Goal: Information Seeking & Learning: Understand process/instructions

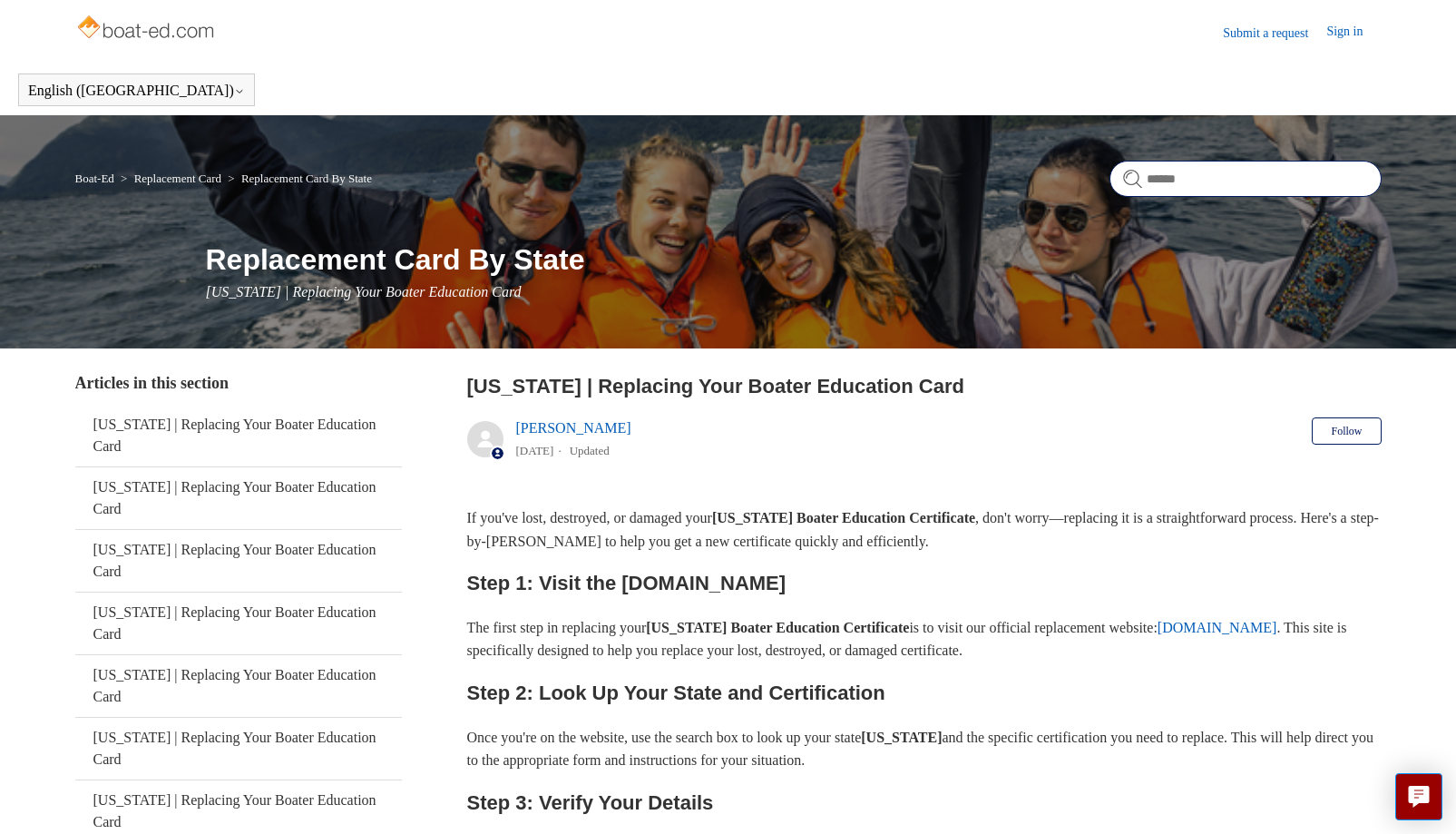
click at [1248, 173] on input "Search" at bounding box center [1246, 179] width 272 height 36
type input "********"
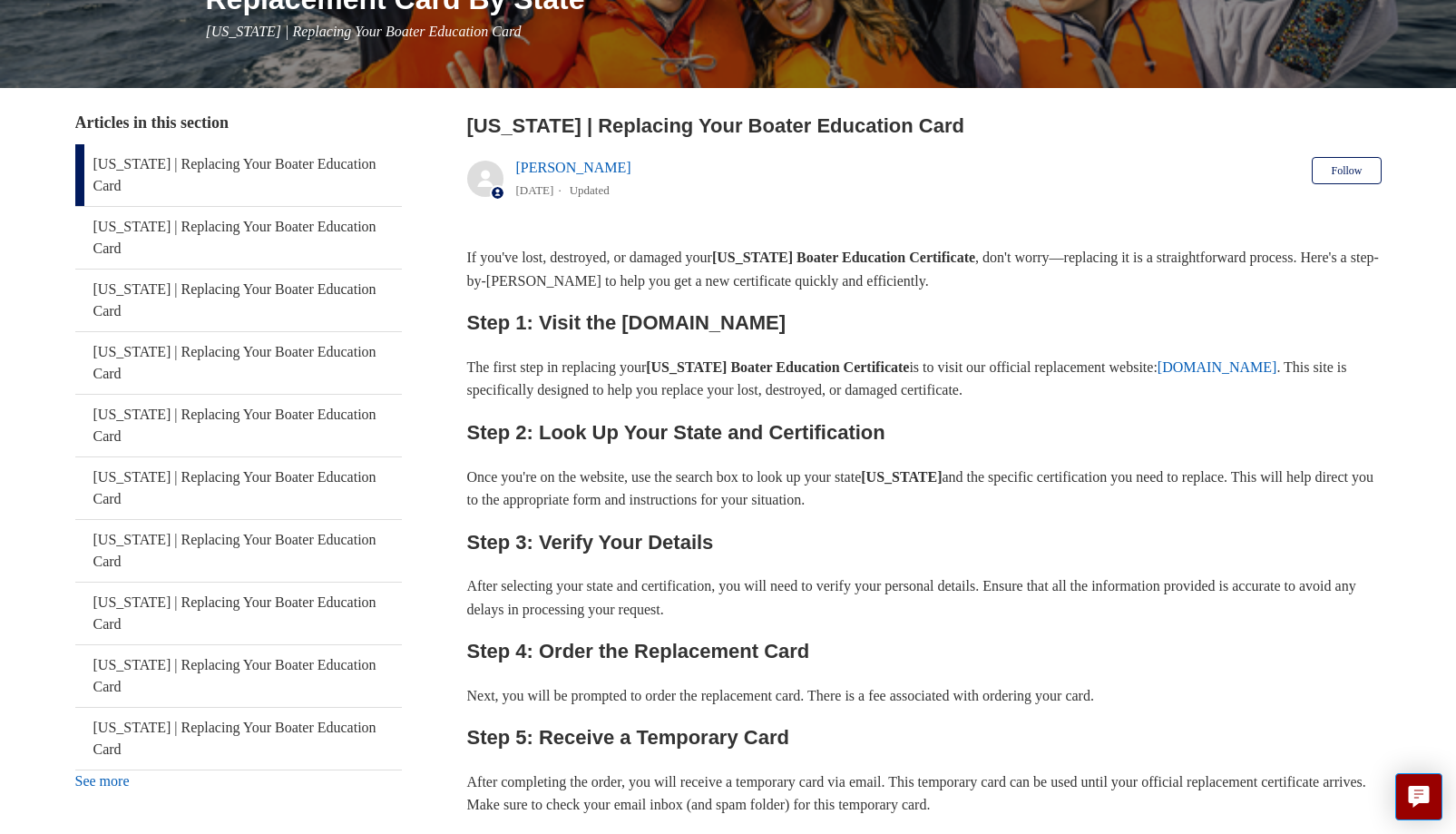
scroll to position [262, 0]
click at [96, 772] on link "See more" at bounding box center [103, 779] width 55 height 15
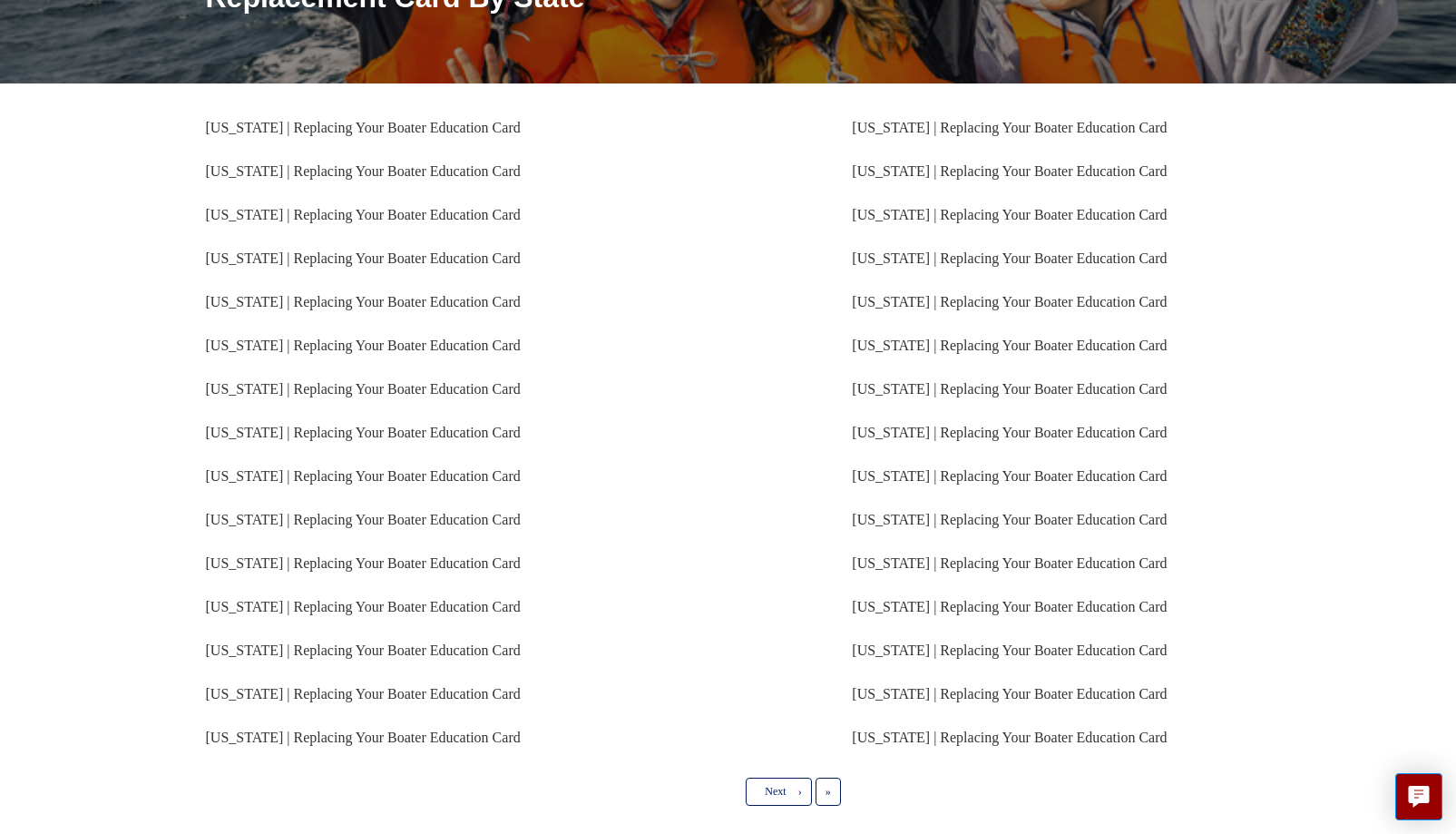
scroll to position [262, 0]
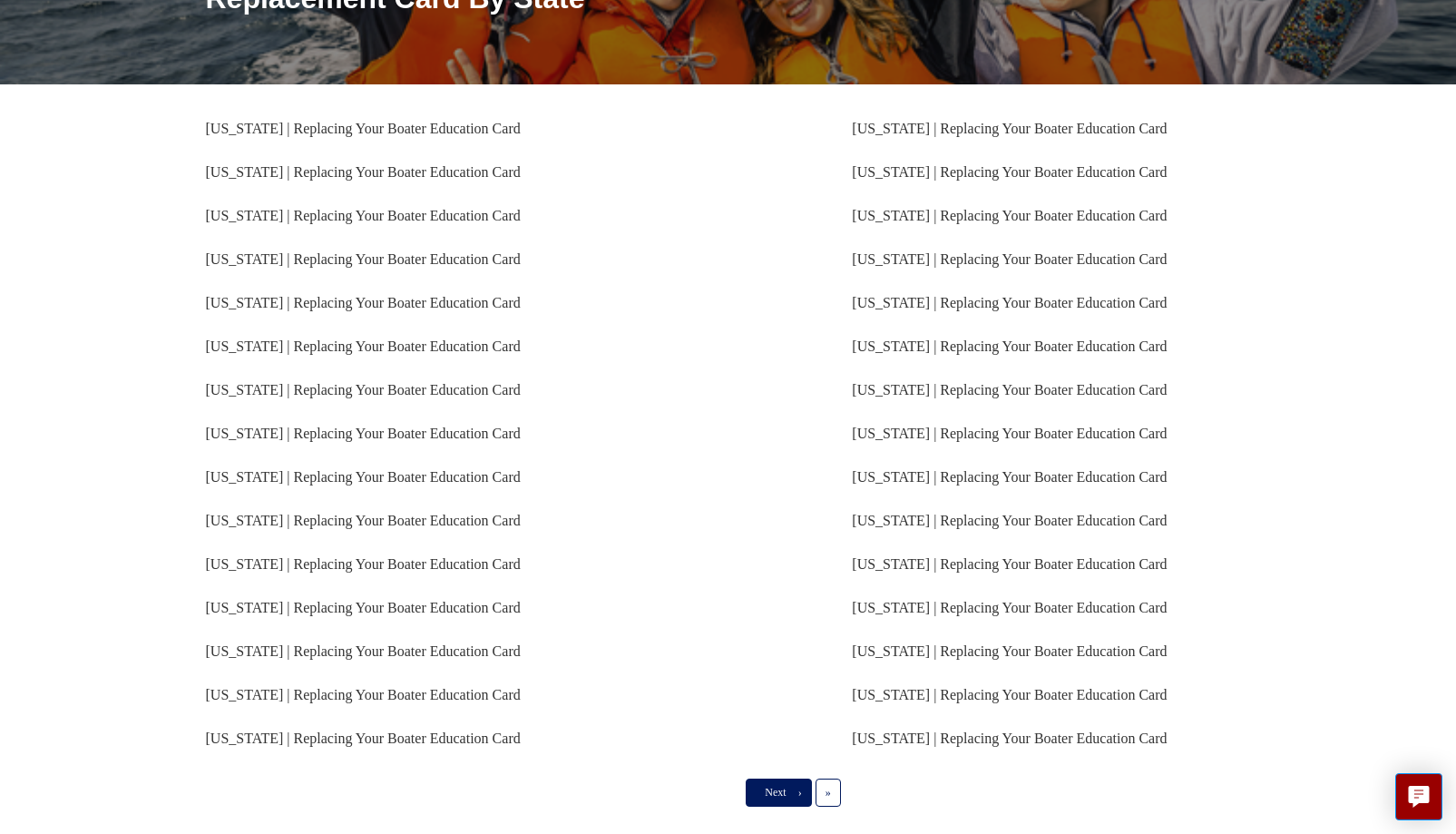
click at [760, 782] on link "Next ›" at bounding box center [778, 792] width 65 height 27
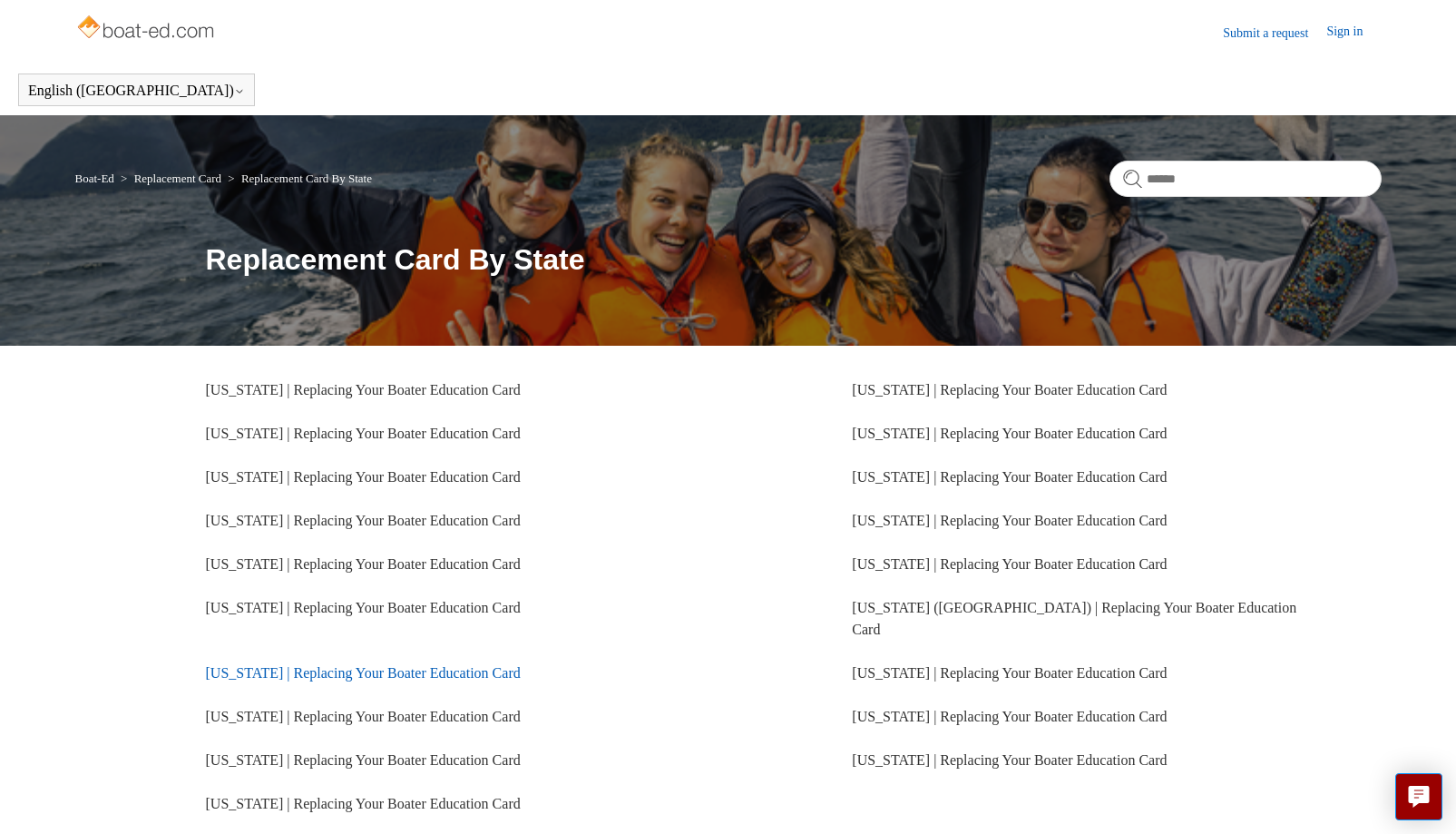
click at [281, 665] on link "Delaware | Replacing Your Boater Education Card" at bounding box center [363, 673] width 314 height 15
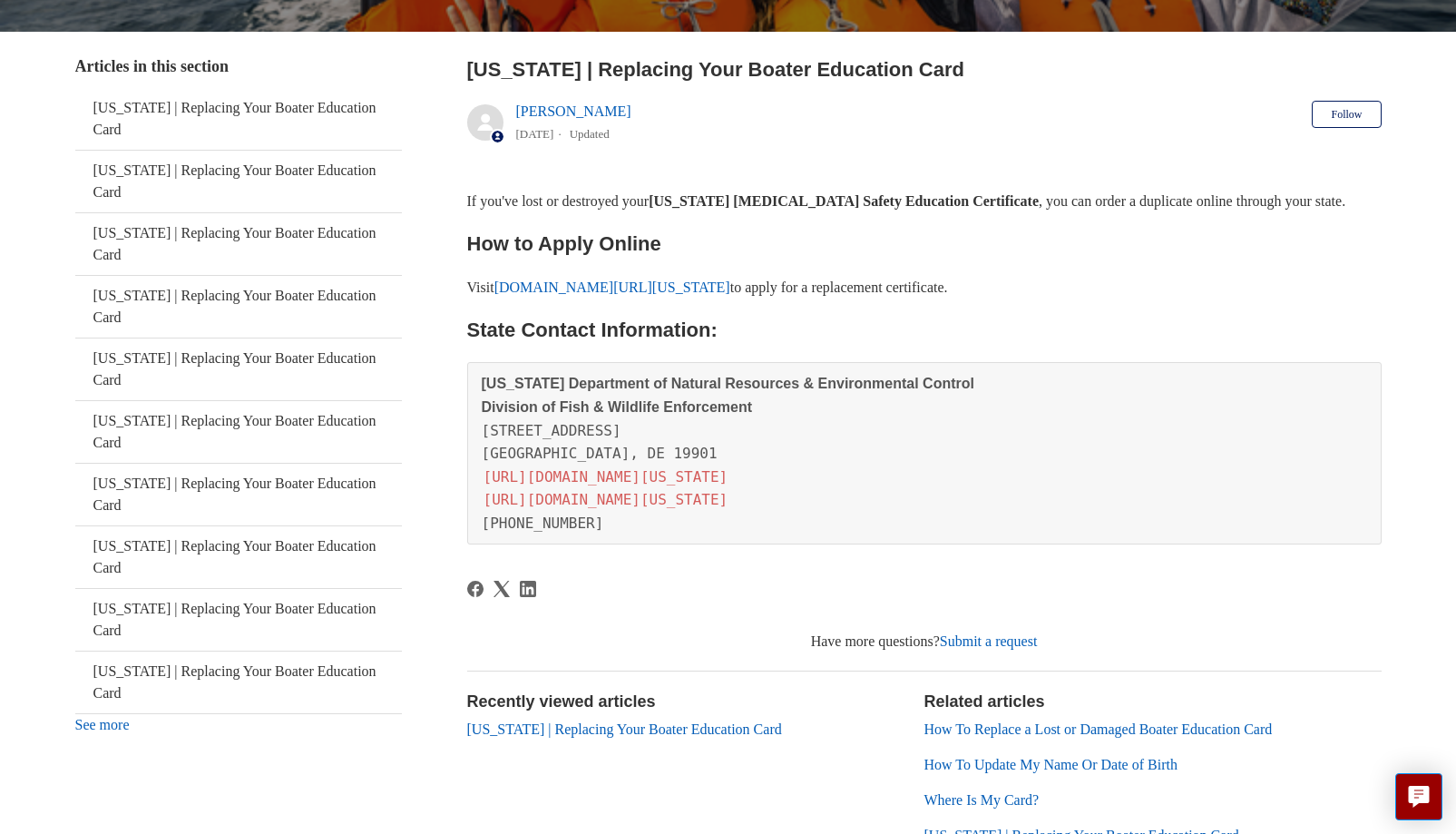
scroll to position [316, 0]
click at [664, 280] on link "[DOMAIN_NAME][URL][US_STATE]" at bounding box center [612, 288] width 236 height 15
